Goal: Task Accomplishment & Management: Manage account settings

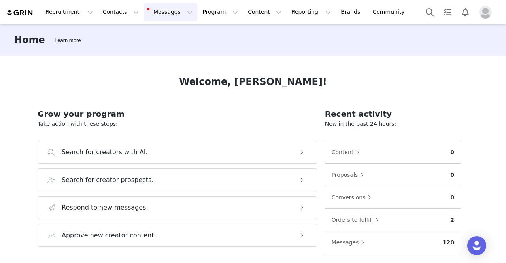
click at [147, 18] on button "Messages Messages" at bounding box center [170, 12] width 53 height 18
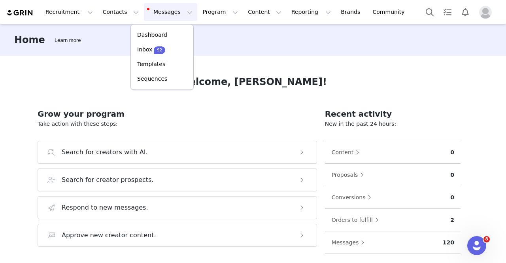
click at [491, 11] on img "Profile" at bounding box center [485, 12] width 13 height 13
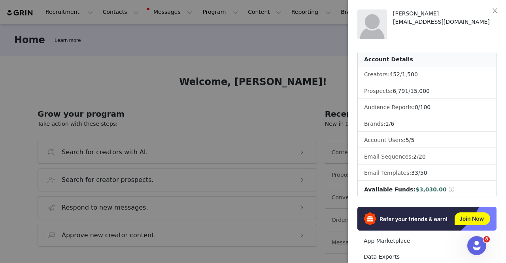
scroll to position [135, 0]
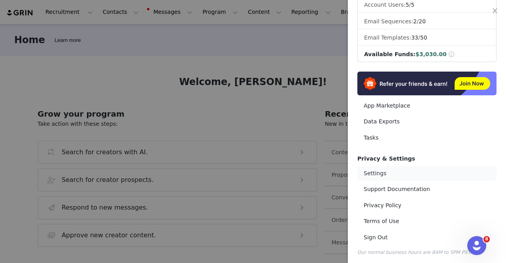
click at [405, 173] on link "Settings" at bounding box center [426, 173] width 139 height 15
select select "America/New_York"
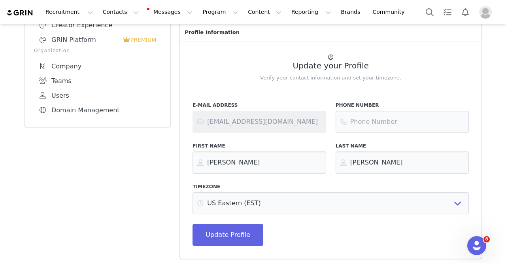
scroll to position [180, 0]
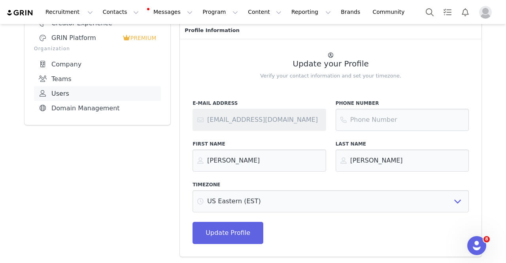
click at [59, 95] on link "Users" at bounding box center [97, 93] width 127 height 15
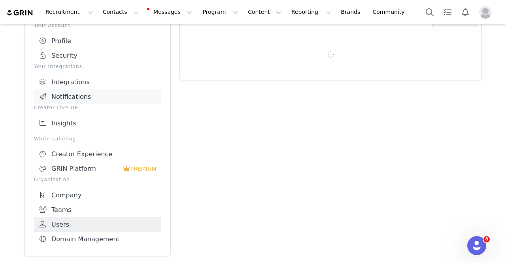
scroll to position [48, 0]
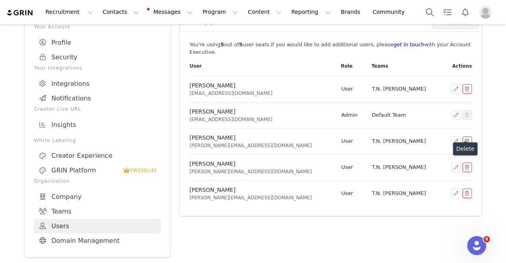
click at [463, 136] on button "button" at bounding box center [467, 140] width 9 height 9
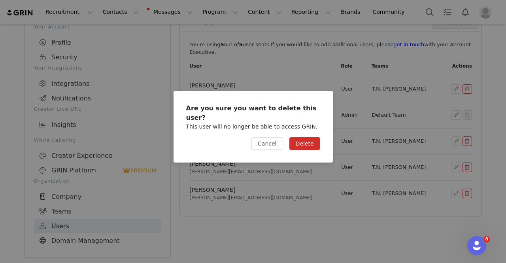
click at [308, 142] on button "Delete" at bounding box center [304, 143] width 31 height 13
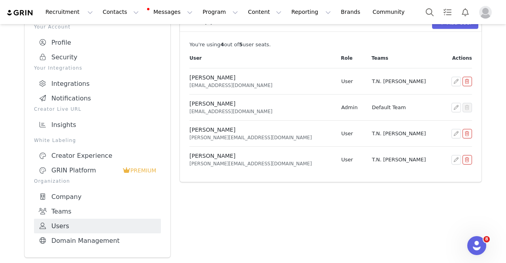
scroll to position [8, 0]
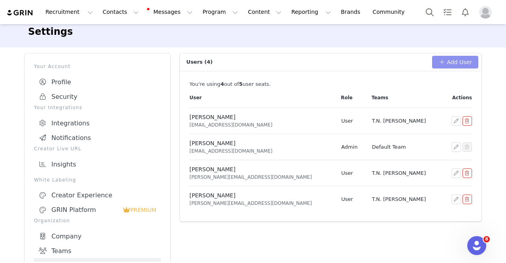
click at [440, 59] on button "Add User" at bounding box center [455, 62] width 46 height 13
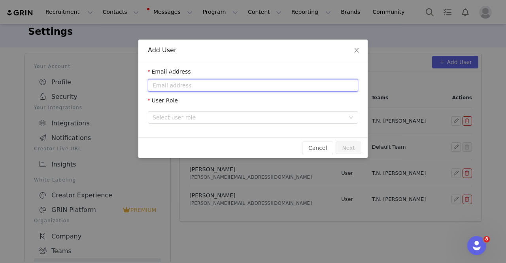
click at [214, 88] on input "email" at bounding box center [253, 85] width 210 height 13
type input "[EMAIL_ADDRESS][DOMAIN_NAME]"
click at [223, 113] on div "Select user role" at bounding box center [251, 118] width 196 height 12
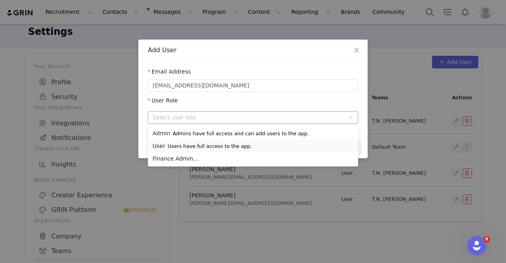
click at [228, 147] on p "Users have full access to the app." at bounding box center [210, 146] width 84 height 6
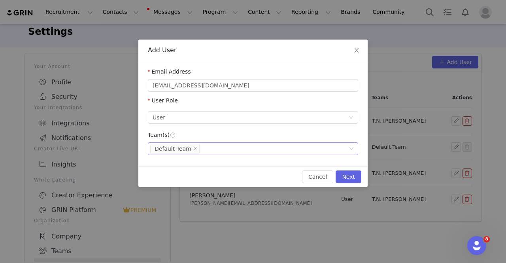
click at [204, 149] on div "What team(s) should this user be on? Default Team" at bounding box center [250, 149] width 200 height 12
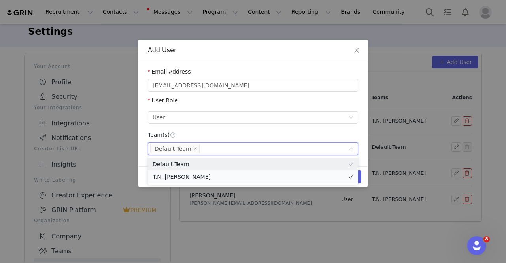
click at [208, 180] on li "T.N. [PERSON_NAME]" at bounding box center [253, 176] width 210 height 13
click at [194, 149] on icon "icon: close" at bounding box center [195, 148] width 3 height 3
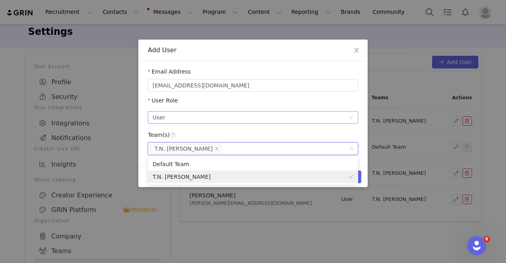
click at [323, 123] on div "Select user role User Users have full access to the app." at bounding box center [253, 117] width 210 height 13
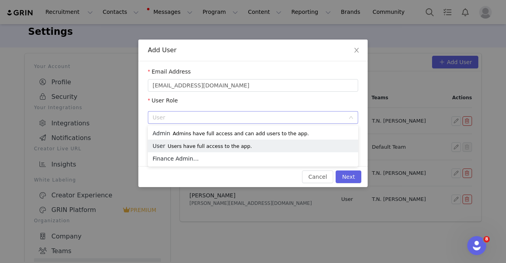
click at [269, 176] on div "Cancel Next" at bounding box center [252, 176] width 229 height 21
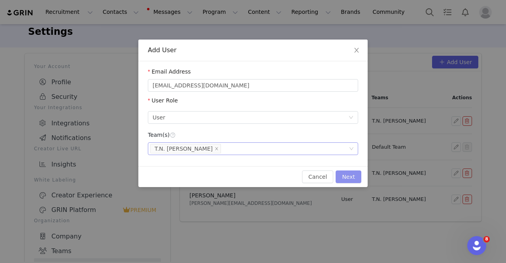
click at [350, 176] on button "Next" at bounding box center [349, 176] width 26 height 13
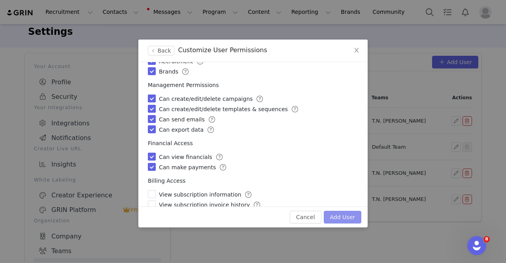
scroll to position [79, 0]
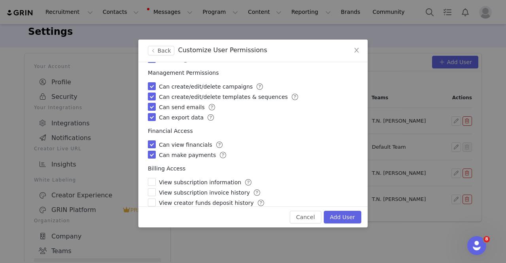
click at [152, 142] on input "checkbox" at bounding box center [152, 144] width 8 height 8
checkbox input "false"
click at [153, 151] on input "checkbox" at bounding box center [152, 155] width 8 height 8
checkbox input "false"
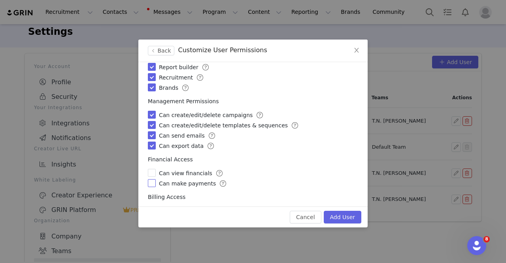
scroll to position [0, 0]
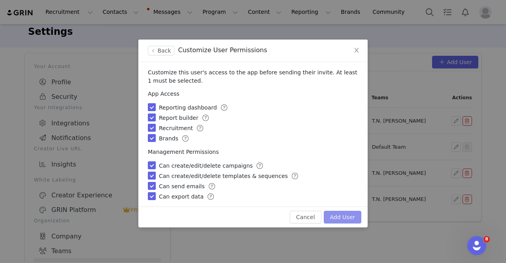
click at [338, 216] on button "Add User" at bounding box center [343, 217] width 38 height 13
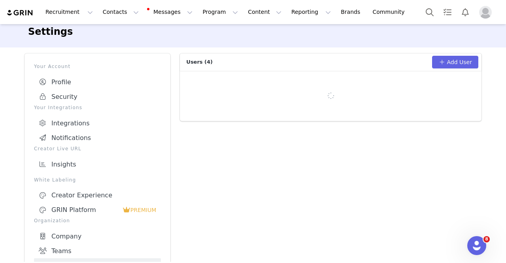
scroll to position [135, 0]
